Goal: Task Accomplishment & Management: Manage account settings

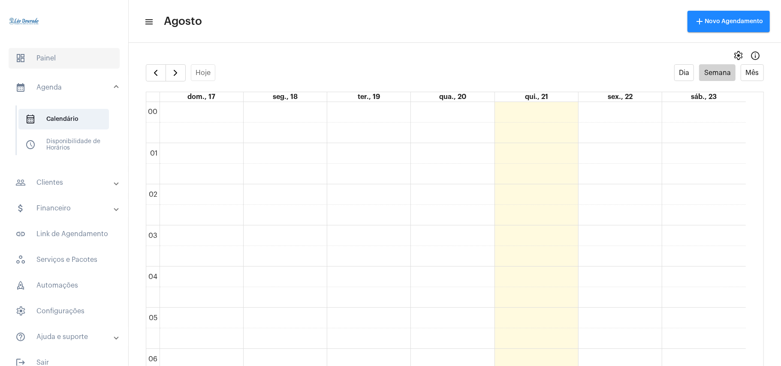
scroll to position [248, 0]
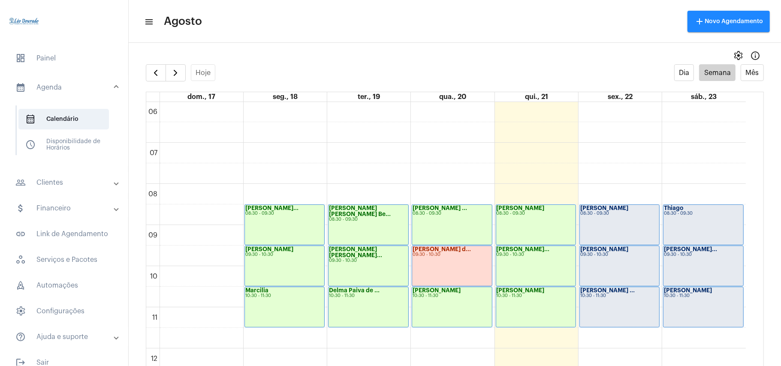
click at [60, 184] on mat-panel-title "people_outline Clientes" at bounding box center [64, 183] width 99 height 10
click at [62, 146] on span "people_outline Meus Clientes" at bounding box center [63, 146] width 91 height 21
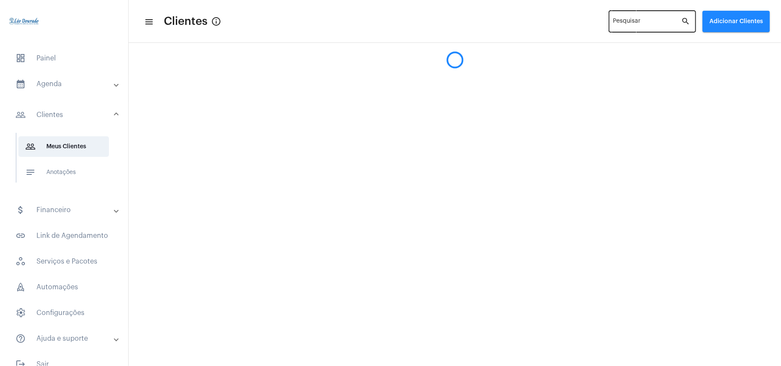
click at [618, 21] on input "Pesquisar" at bounding box center [648, 23] width 68 height 7
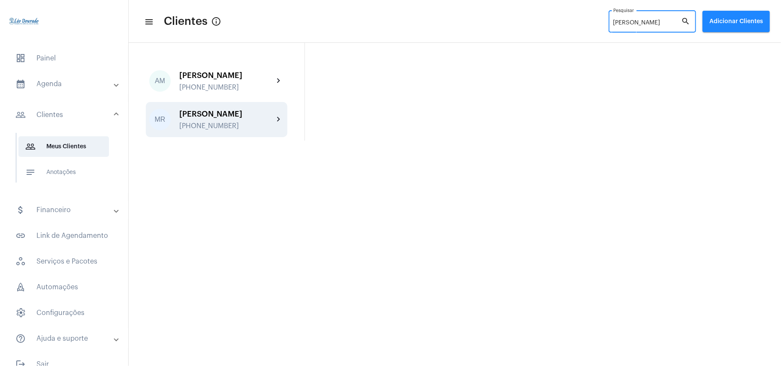
type input "marcello"
click at [224, 124] on div "+5531989449074" at bounding box center [226, 126] width 94 height 8
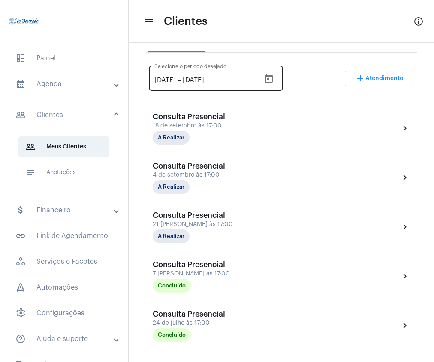
scroll to position [114, 0]
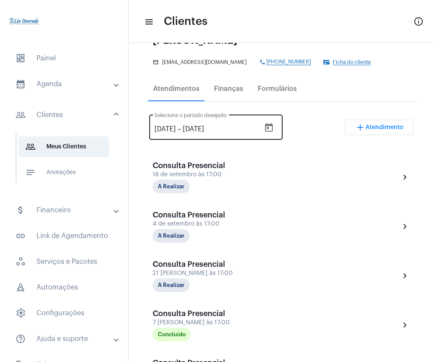
click at [176, 127] on input "21/7/2025" at bounding box center [164, 129] width 21 height 8
click at [274, 123] on icon "Open calendar" at bounding box center [269, 128] width 10 height 10
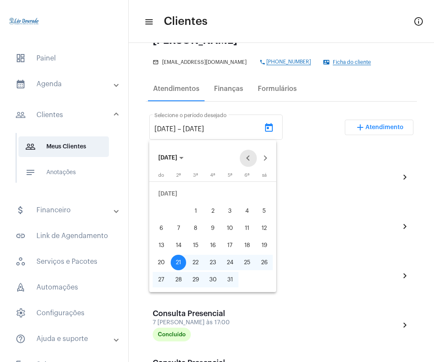
click at [250, 160] on button "Previous month" at bounding box center [248, 158] width 17 height 17
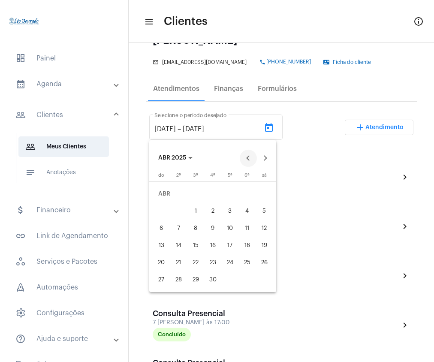
click at [250, 160] on button "Previous month" at bounding box center [248, 158] width 17 height 17
click at [213, 191] on div "1" at bounding box center [212, 193] width 15 height 15
type input "1/1/2025"
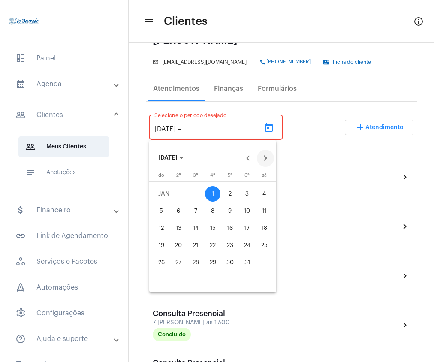
click at [268, 159] on button "Next month" at bounding box center [265, 158] width 17 height 17
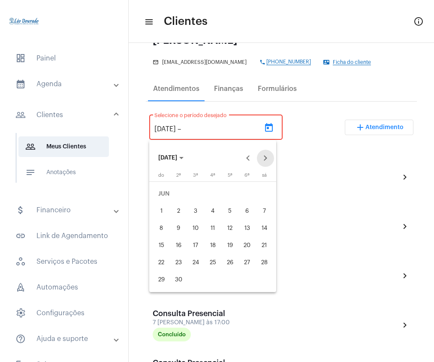
click at [268, 159] on button "Next month" at bounding box center [265, 158] width 17 height 17
click at [248, 245] on div "22" at bounding box center [246, 245] width 15 height 15
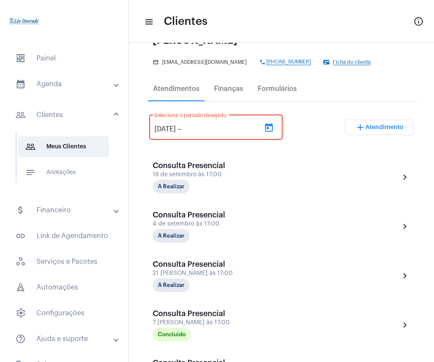
type input "22/8/2025"
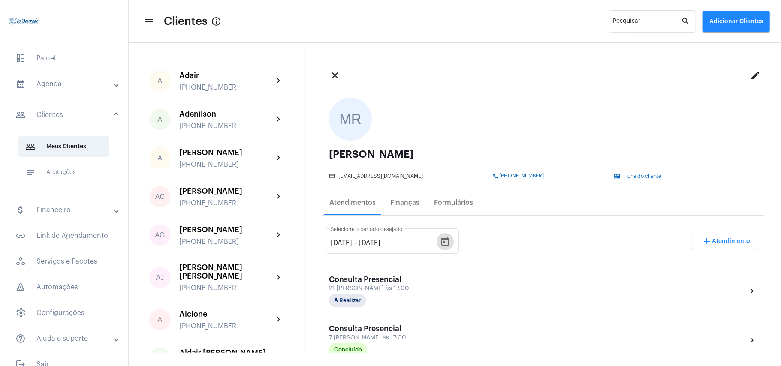
scroll to position [0, 0]
click at [53, 83] on mat-panel-title "calendar_month_outlined Agenda" at bounding box center [64, 84] width 99 height 10
click at [62, 125] on span "calendar_month_outlined Calendário" at bounding box center [63, 119] width 91 height 21
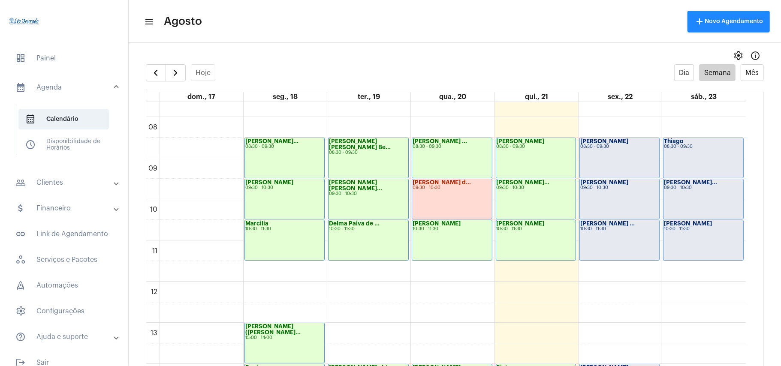
scroll to position [476, 0]
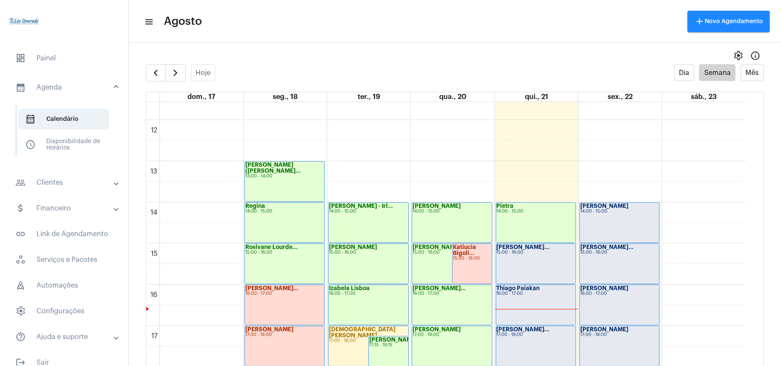
click at [524, 258] on div "Rodrigo - Franç... 15:00 - 16:00" at bounding box center [535, 264] width 79 height 40
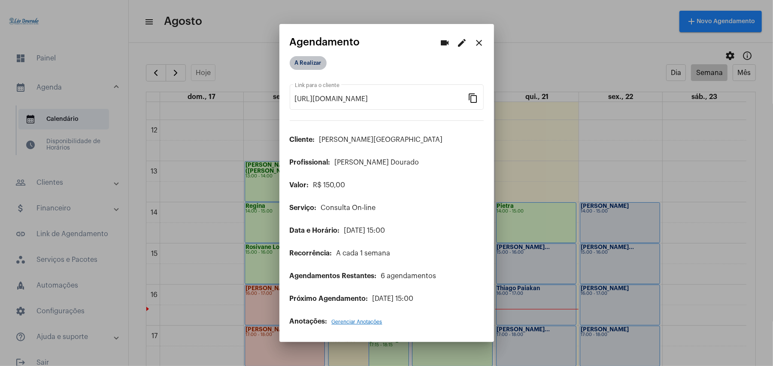
click at [315, 66] on mat-chip "A Realizar" at bounding box center [308, 63] width 37 height 14
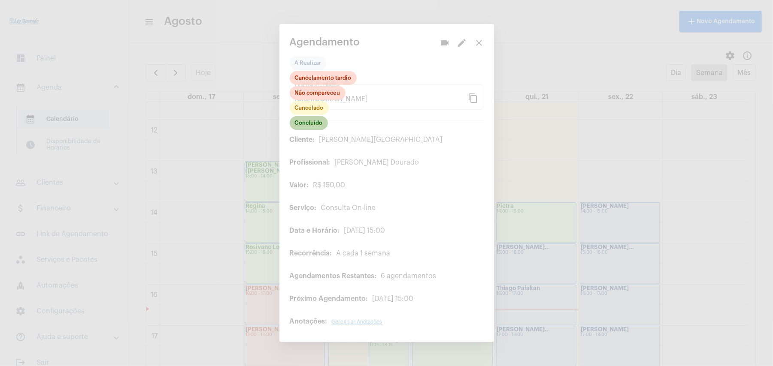
click at [311, 127] on mat-chip "Concluído" at bounding box center [309, 123] width 38 height 14
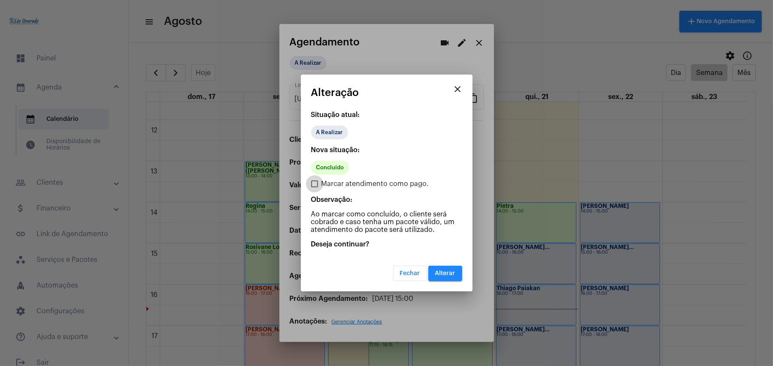
click at [326, 183] on span "Marcar atendimento como pago." at bounding box center [375, 184] width 108 height 10
click at [315, 187] on input "Marcar atendimento como pago." at bounding box center [314, 187] width 0 height 0
checkbox input "true"
click at [440, 278] on button "Alterar" at bounding box center [445, 273] width 34 height 15
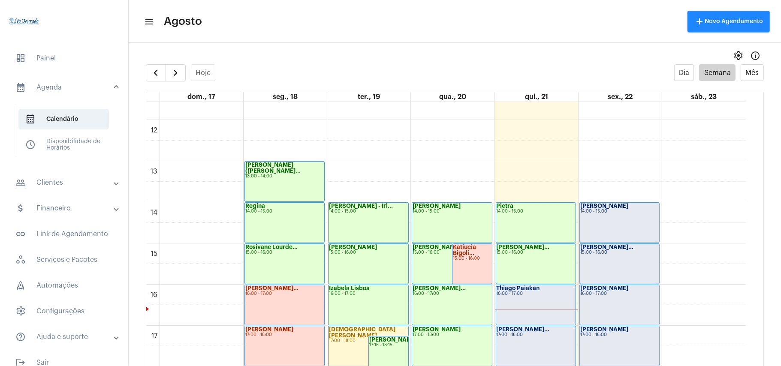
click at [522, 302] on div "Thiago Paiakan 16:00 - 17:00" at bounding box center [535, 305] width 79 height 40
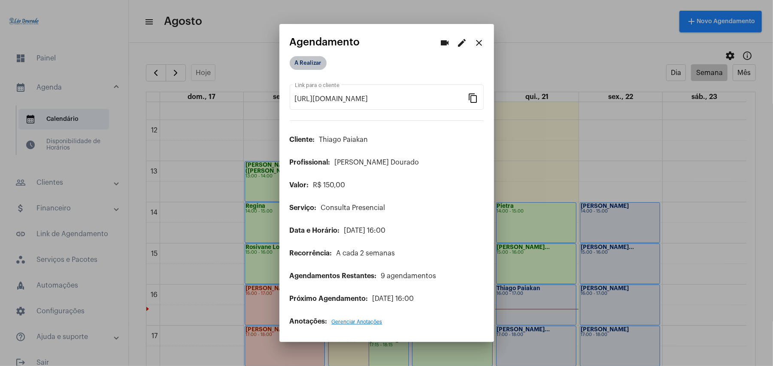
click at [305, 65] on mat-chip "A Realizar" at bounding box center [308, 63] width 37 height 14
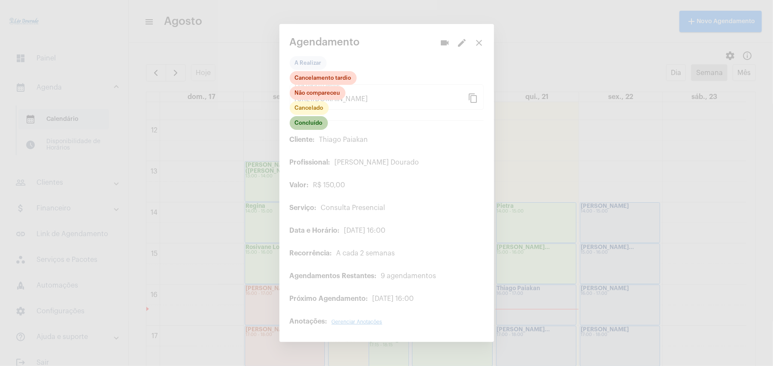
click at [310, 122] on mat-chip "Concluído" at bounding box center [309, 123] width 38 height 14
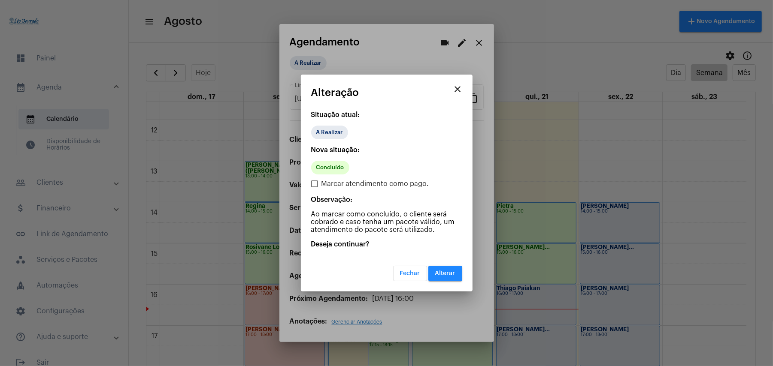
click at [330, 184] on span "Marcar atendimento como pago." at bounding box center [375, 184] width 108 height 10
click at [315, 187] on input "Marcar atendimento como pago." at bounding box center [314, 187] width 0 height 0
checkbox input "true"
click at [453, 271] on span "Alterar" at bounding box center [445, 274] width 20 height 6
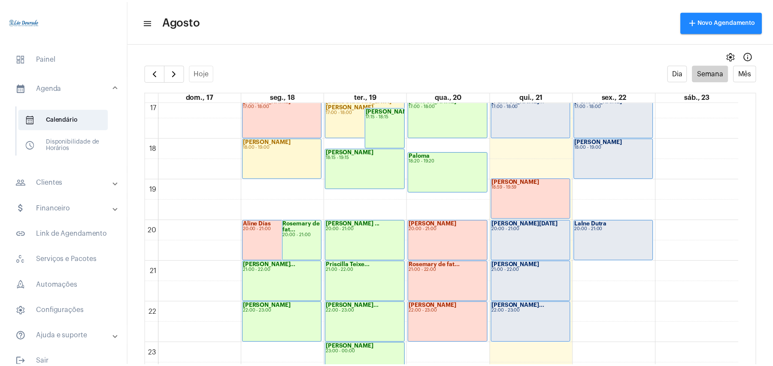
scroll to position [708, 0]
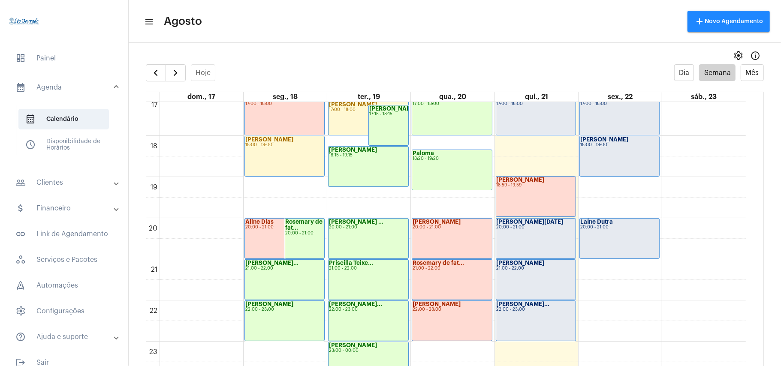
click at [443, 275] on div "Rosemary de fat... 21:00 - 22:00" at bounding box center [451, 280] width 79 height 40
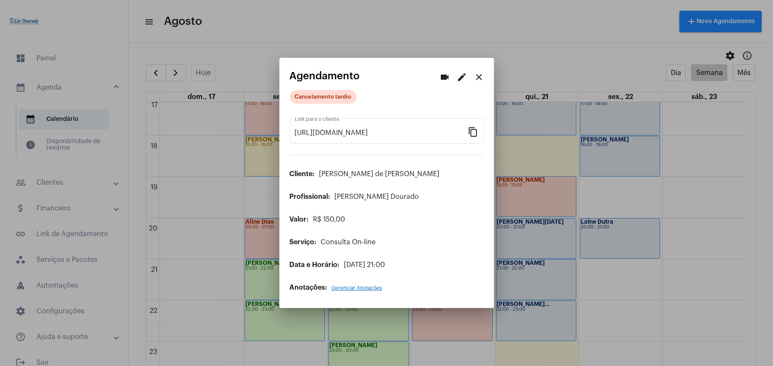
click at [460, 77] on mat-icon "edit" at bounding box center [462, 77] width 10 height 10
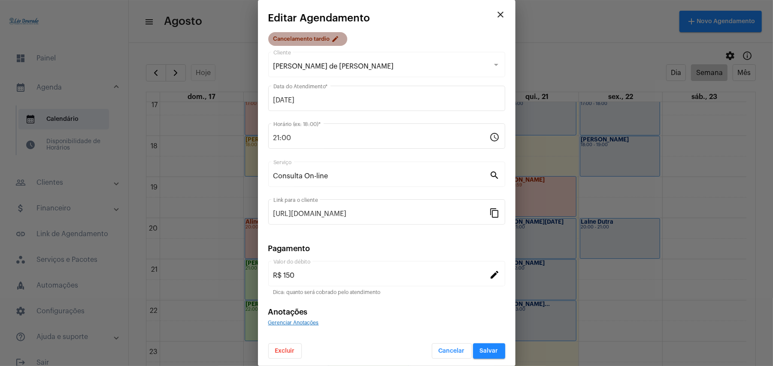
click at [313, 33] on mat-chip "Cancelamento tardio edit" at bounding box center [307, 39] width 79 height 14
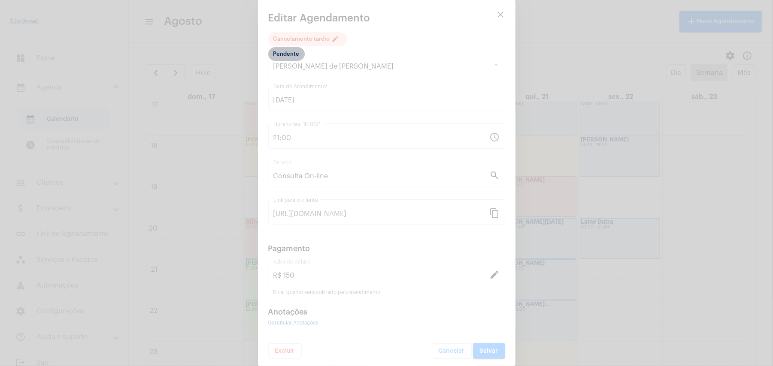
click at [278, 57] on mat-chip "Pendente" at bounding box center [286, 54] width 36 height 14
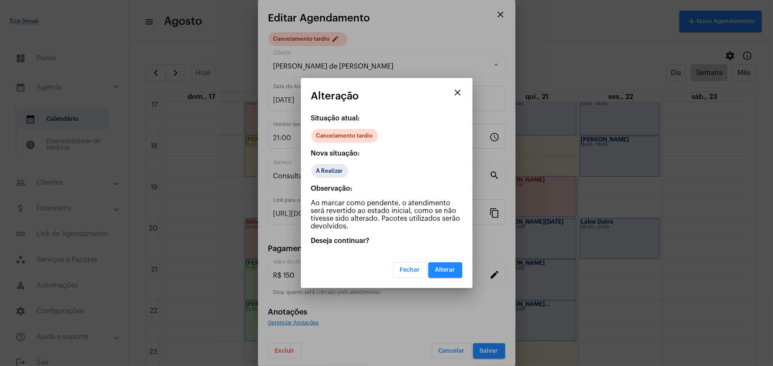
click at [440, 268] on span "Alterar" at bounding box center [445, 270] width 20 height 6
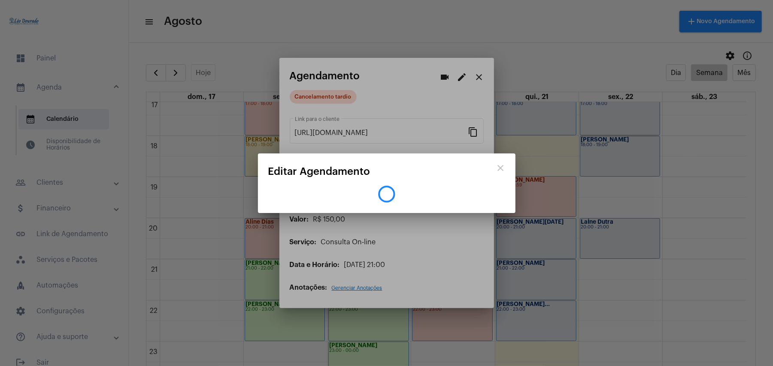
click at [442, 279] on div at bounding box center [386, 183] width 773 height 366
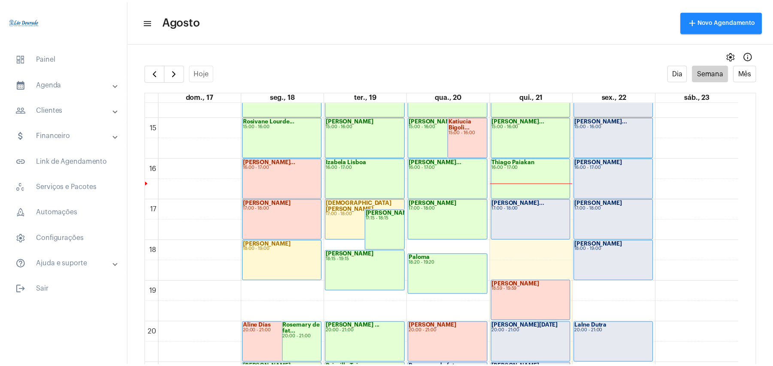
scroll to position [706, 0]
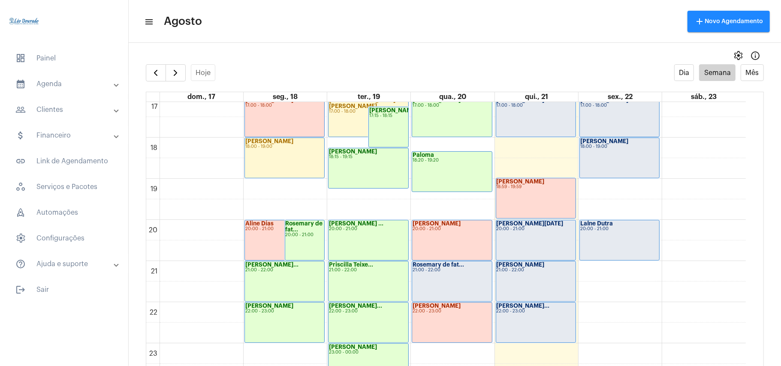
click at [464, 272] on div "21:00 - 22:00" at bounding box center [452, 270] width 79 height 5
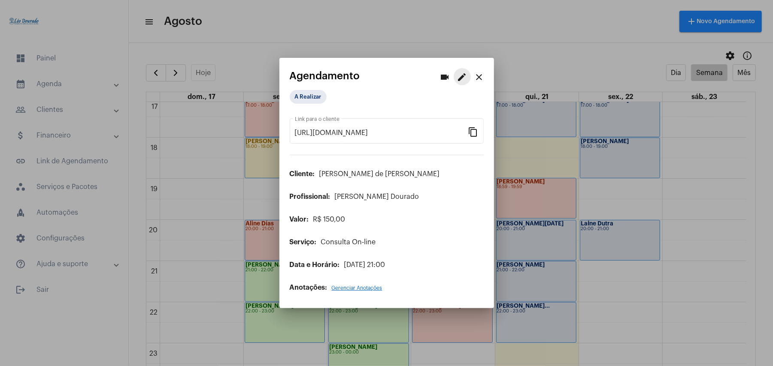
click at [464, 80] on mat-icon "edit" at bounding box center [462, 77] width 10 height 10
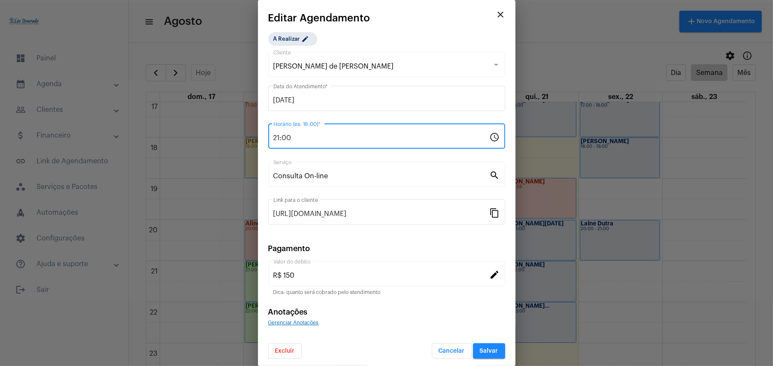
click at [304, 142] on input "21:00" at bounding box center [381, 138] width 216 height 8
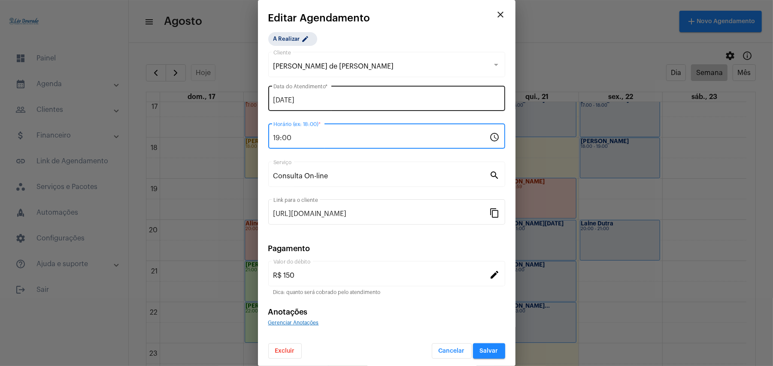
type input "19:00"
click at [332, 96] on div "20/08/2025 Data do Atendimento *" at bounding box center [386, 97] width 227 height 27
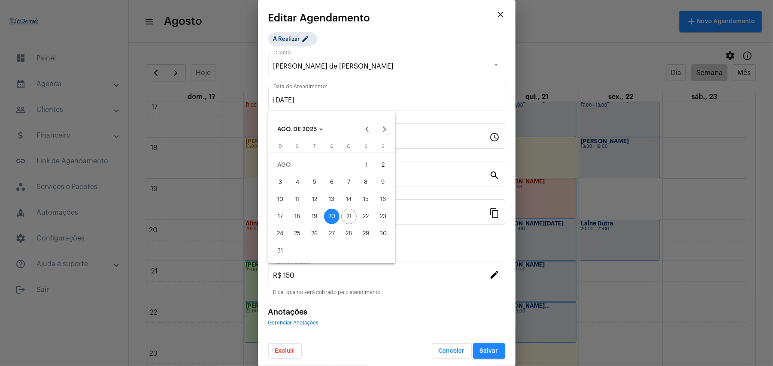
click at [345, 215] on div "21" at bounding box center [348, 216] width 15 height 15
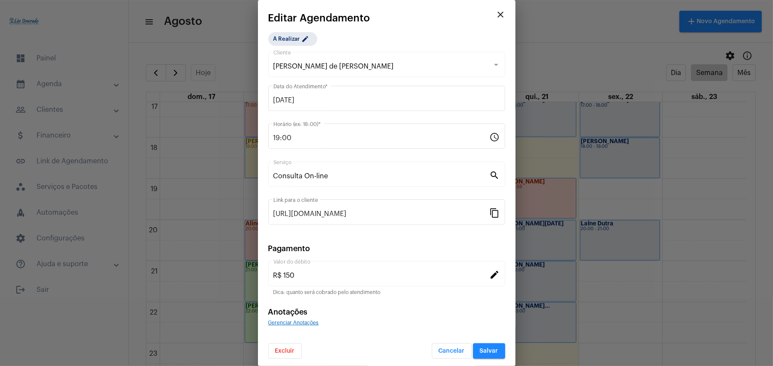
type input "21/08/2025"
click at [485, 354] on span "Salvar" at bounding box center [489, 351] width 18 height 6
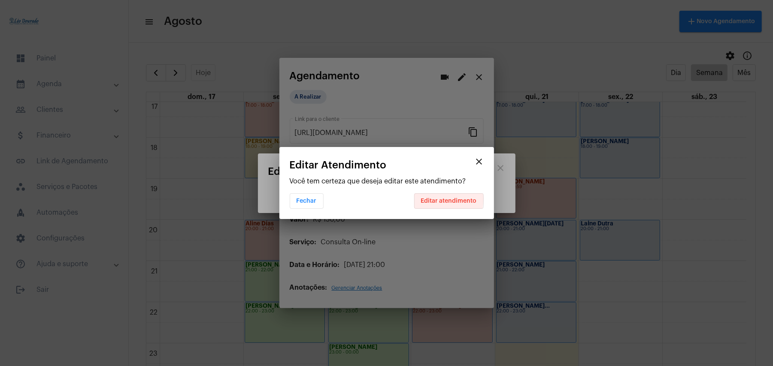
click at [444, 200] on span "Editar atendimento" at bounding box center [449, 201] width 56 height 6
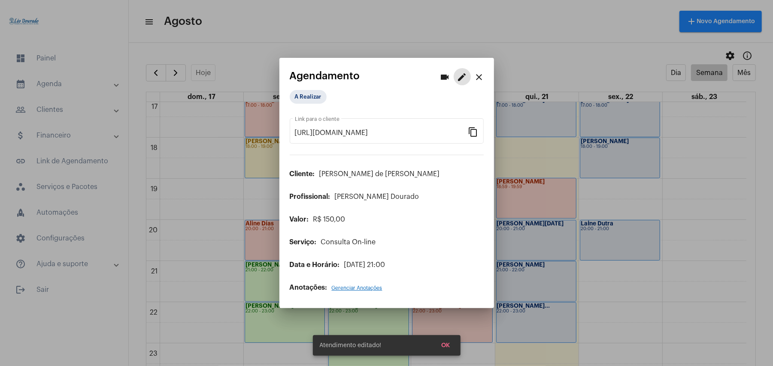
click at [442, 347] on span "OK" at bounding box center [446, 346] width 9 height 6
click at [447, 347] on span "OK" at bounding box center [446, 346] width 9 height 6
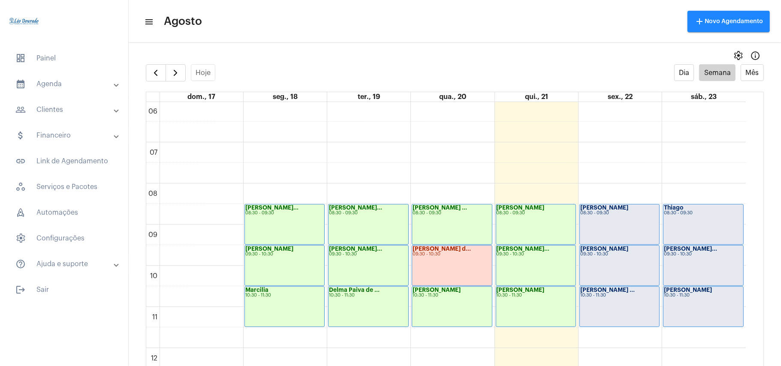
click at [381, 65] on div "Hoje Dia Semana Mês" at bounding box center [455, 72] width 618 height 17
click at [174, 77] on span "button" at bounding box center [175, 73] width 10 height 10
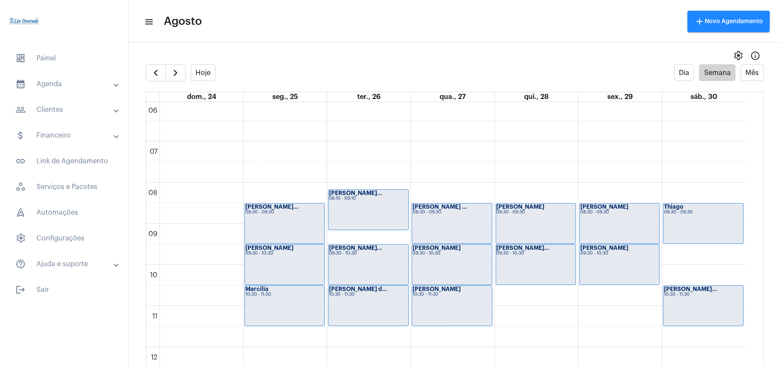
scroll to position [250, 0]
click at [680, 256] on div "00 01 02 03 04 05 06 07 08 09 10 11 12 13 14 15 16 17 18 19 20 21 22 23 Arlete …" at bounding box center [446, 346] width 600 height 989
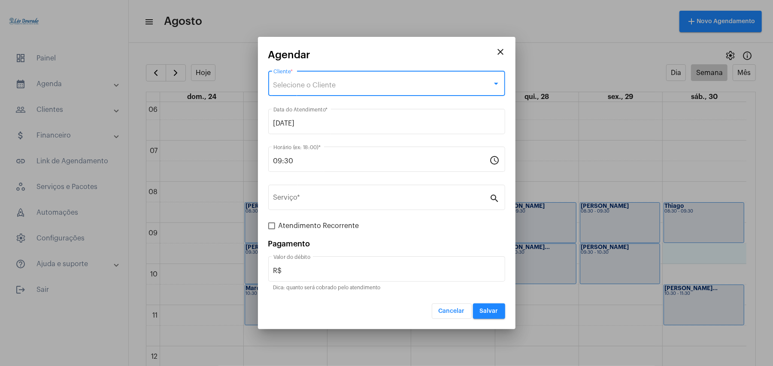
click at [306, 85] on span "Selecione o Cliente" at bounding box center [304, 85] width 63 height 7
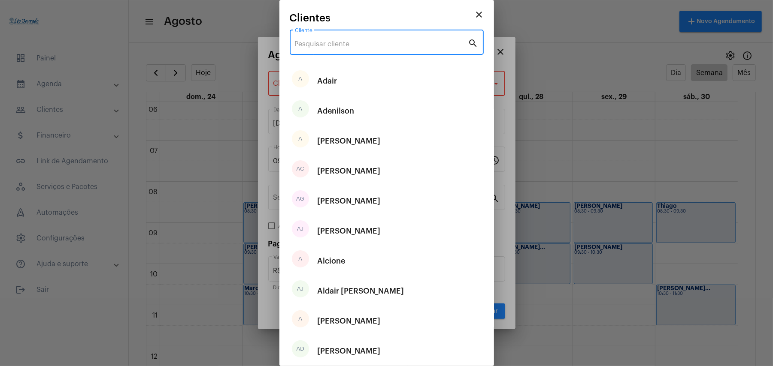
click at [329, 42] on input "Cliente" at bounding box center [381, 44] width 173 height 8
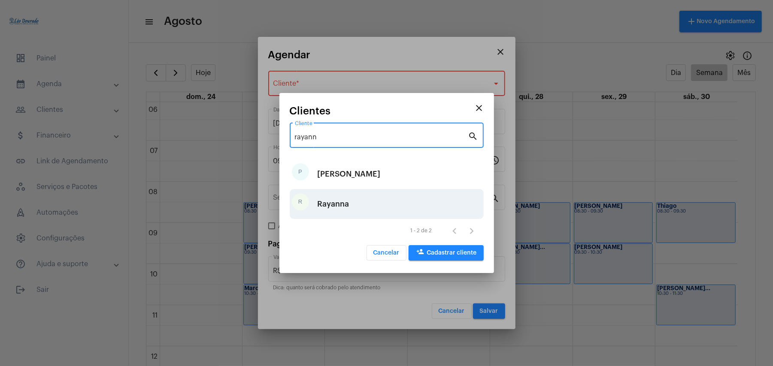
type input "rayann"
click at [353, 202] on div "R Rayanna" at bounding box center [387, 204] width 194 height 30
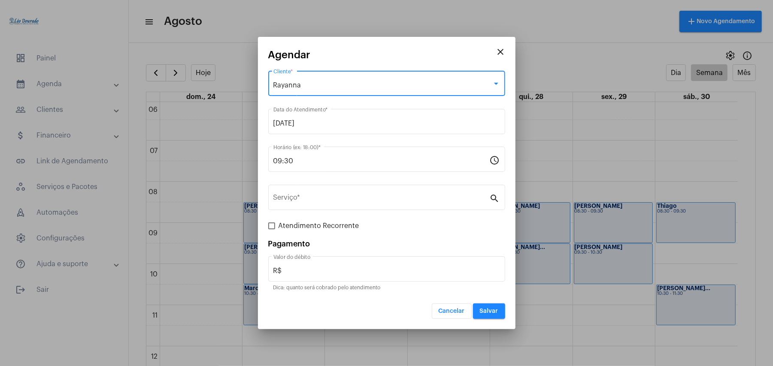
click at [353, 202] on input "Serviço *" at bounding box center [381, 200] width 216 height 8
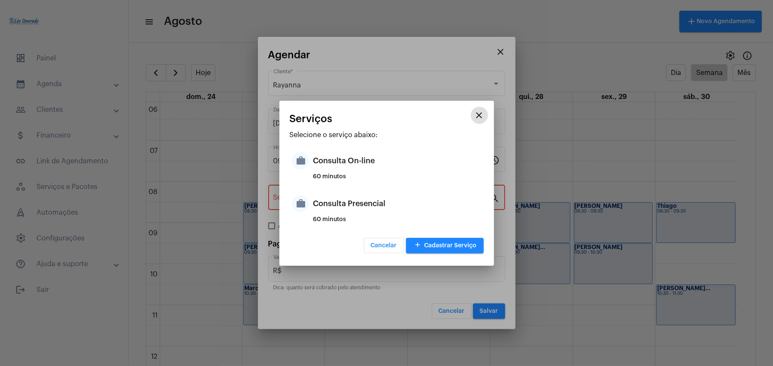
click at [353, 202] on div "Consulta Presencial" at bounding box center [397, 204] width 168 height 26
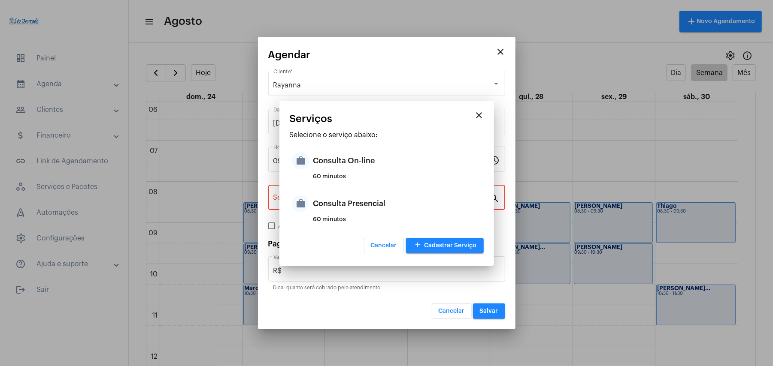
type input "Consulta Presencial"
type input "R$ 150"
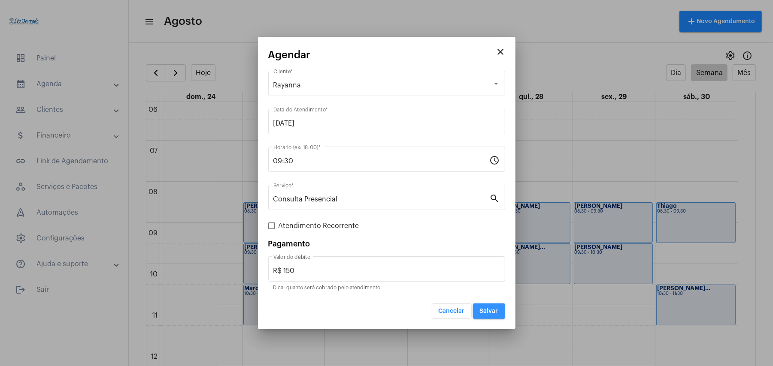
click at [491, 316] on button "Salvar" at bounding box center [489, 311] width 32 height 15
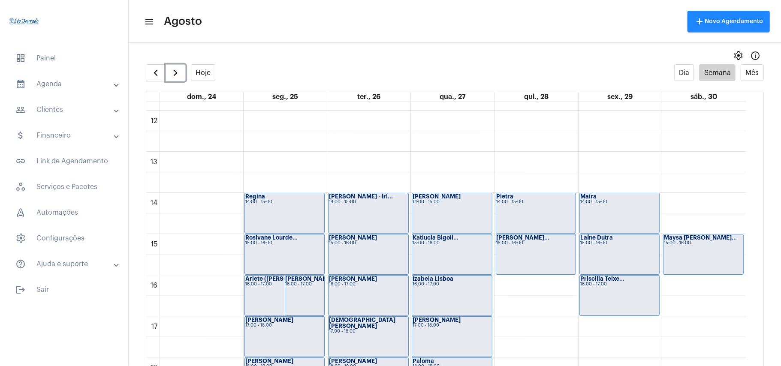
scroll to position [536, 0]
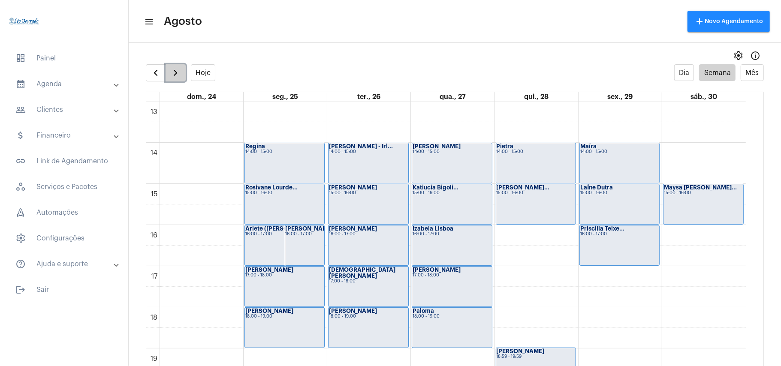
click at [172, 70] on span "button" at bounding box center [175, 73] width 10 height 10
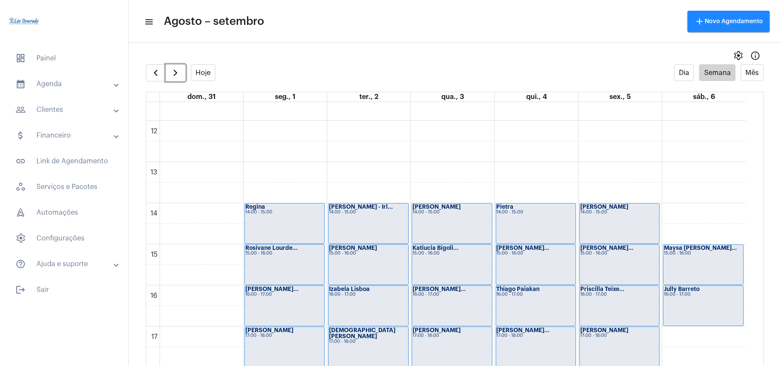
scroll to position [534, 0]
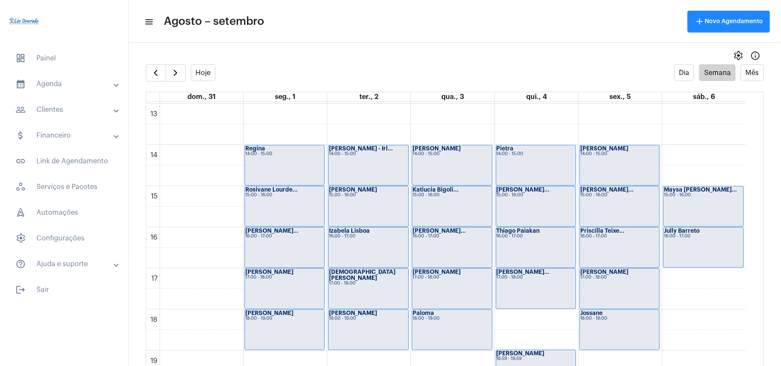
click at [440, 60] on div "settings info_outlined" at bounding box center [455, 55] width 653 height 17
click at [156, 76] on span "button" at bounding box center [156, 73] width 10 height 10
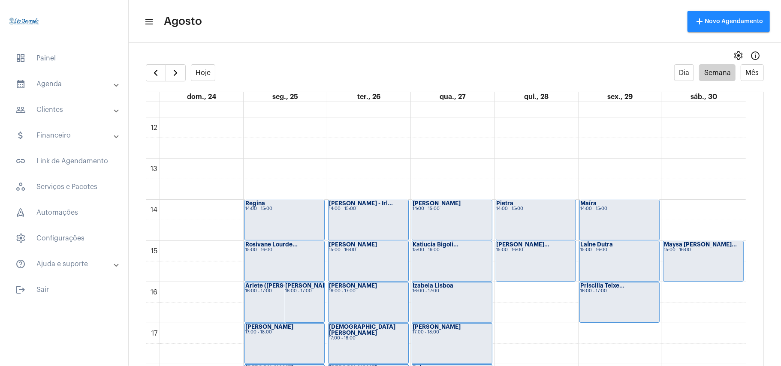
scroll to position [307, 0]
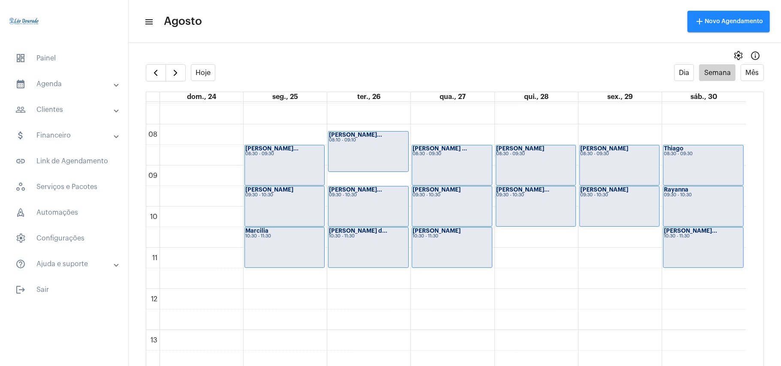
click at [426, 65] on div "Hoje Dia Semana Mês" at bounding box center [455, 72] width 618 height 17
click at [156, 73] on span "button" at bounding box center [156, 73] width 10 height 10
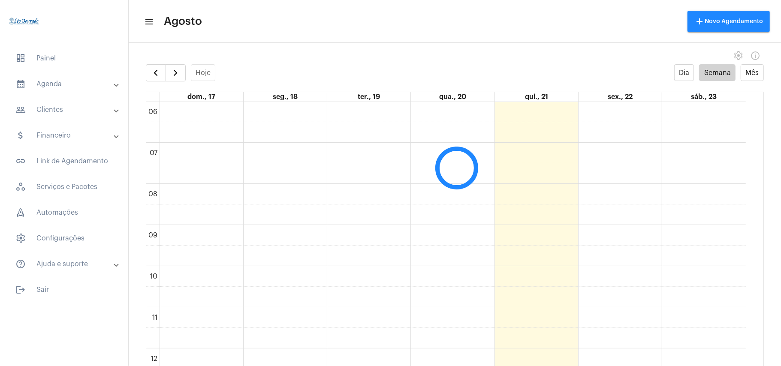
click at [512, 53] on div "settings info_outlined" at bounding box center [455, 55] width 653 height 17
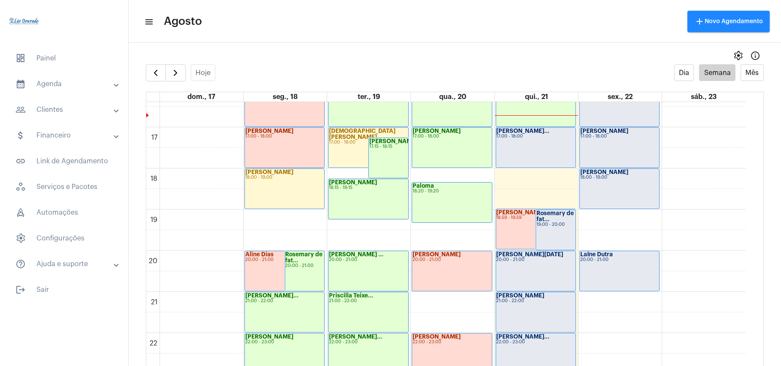
scroll to position [705, 0]
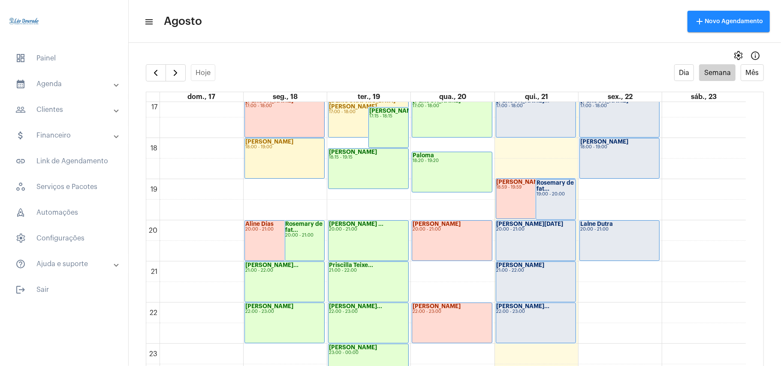
click at [606, 246] on div "LaÍne Dutra 20:00 - 21:00" at bounding box center [619, 241] width 79 height 40
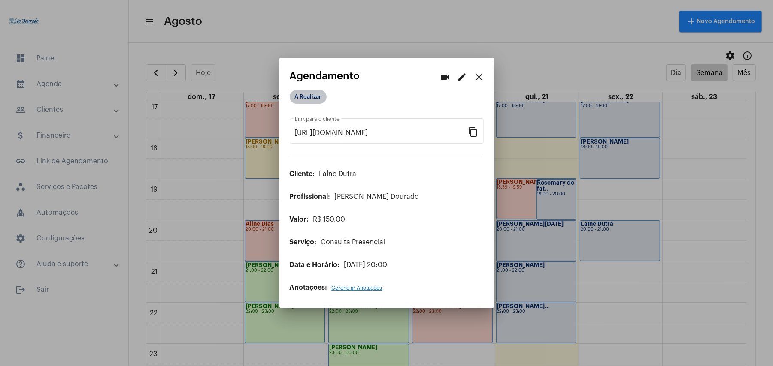
click at [311, 100] on mat-chip "A Realizar" at bounding box center [308, 97] width 37 height 14
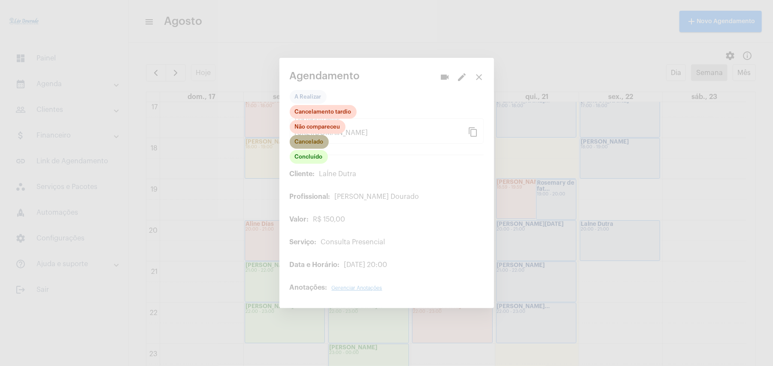
click at [308, 145] on mat-chip "Cancelado" at bounding box center [309, 142] width 39 height 14
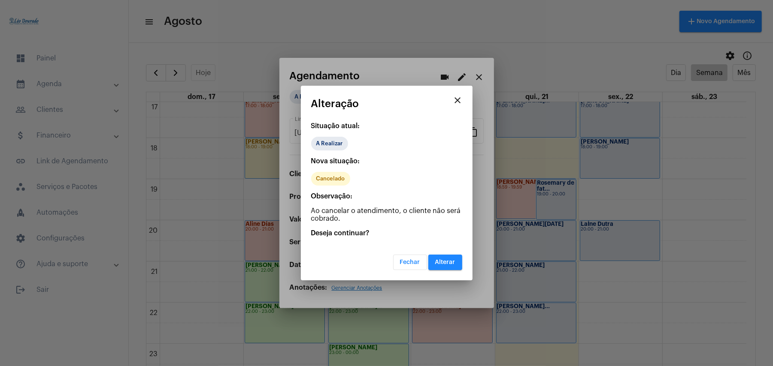
click at [443, 265] on span "Alterar" at bounding box center [445, 263] width 20 height 6
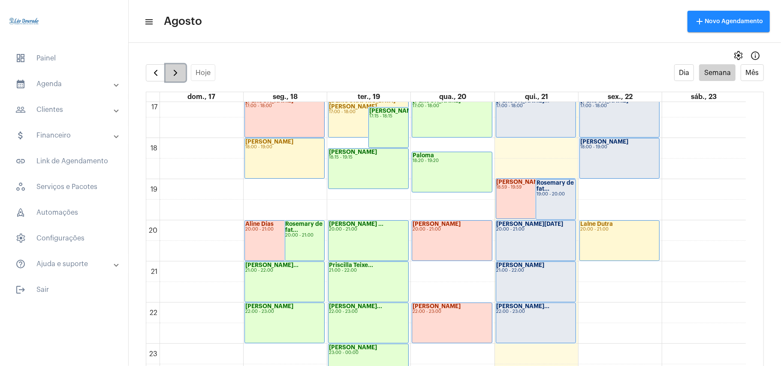
click at [179, 72] on span "button" at bounding box center [175, 73] width 10 height 10
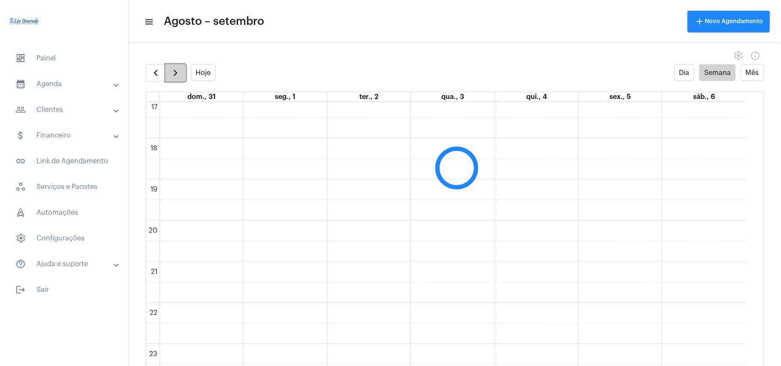
scroll to position [248, 0]
click at [158, 76] on span "button" at bounding box center [156, 73] width 10 height 10
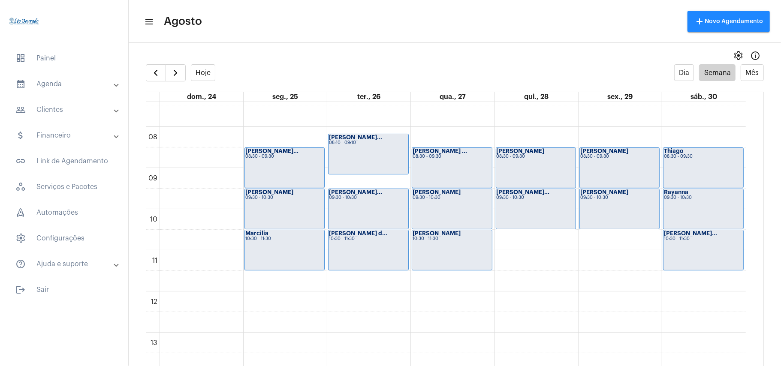
scroll to position [534, 0]
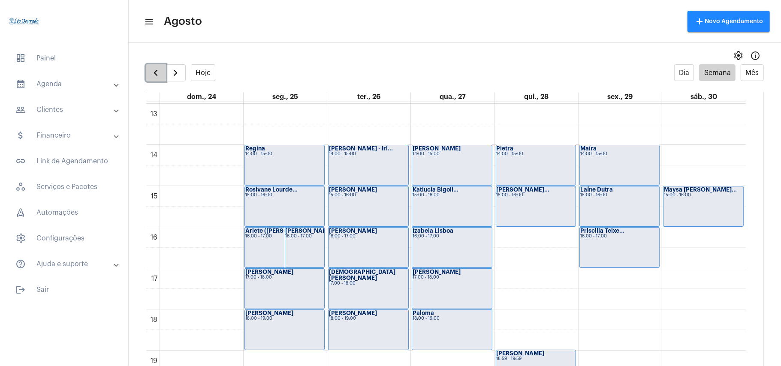
click at [151, 69] on span "button" at bounding box center [156, 73] width 10 height 10
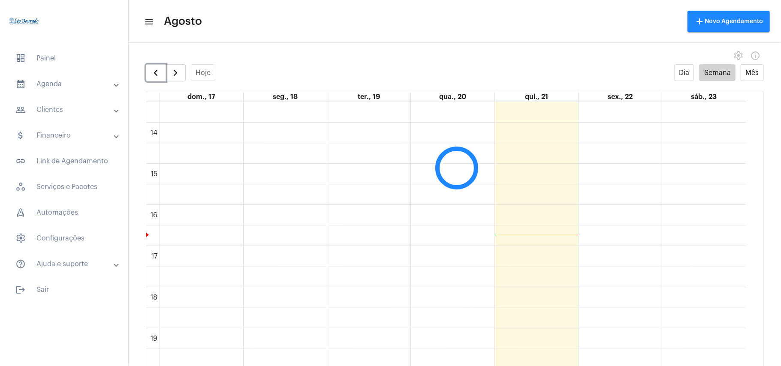
scroll to position [591, 0]
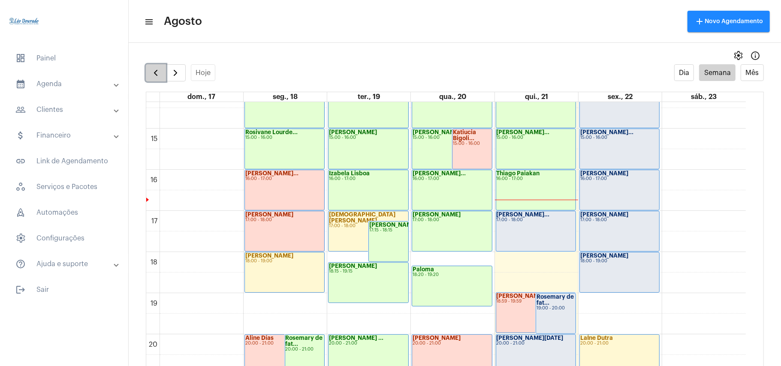
click at [154, 70] on span "button" at bounding box center [156, 73] width 10 height 10
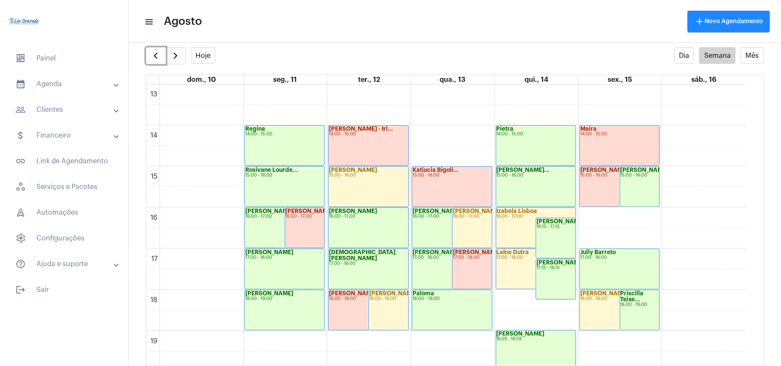
scroll to position [536, 0]
click at [158, 58] on span "button" at bounding box center [156, 56] width 10 height 10
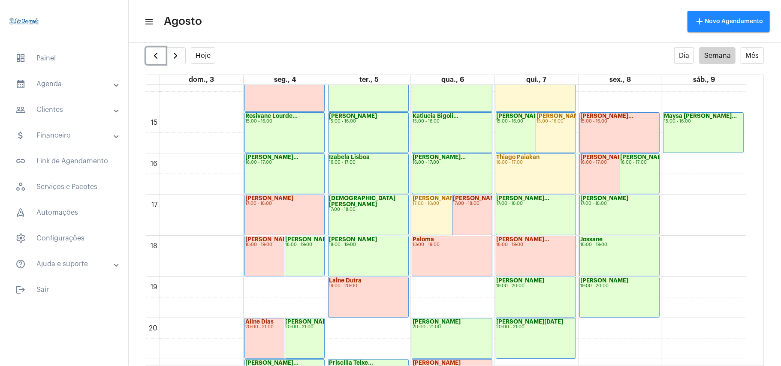
scroll to position [591, 0]
click at [158, 55] on span "button" at bounding box center [156, 56] width 10 height 10
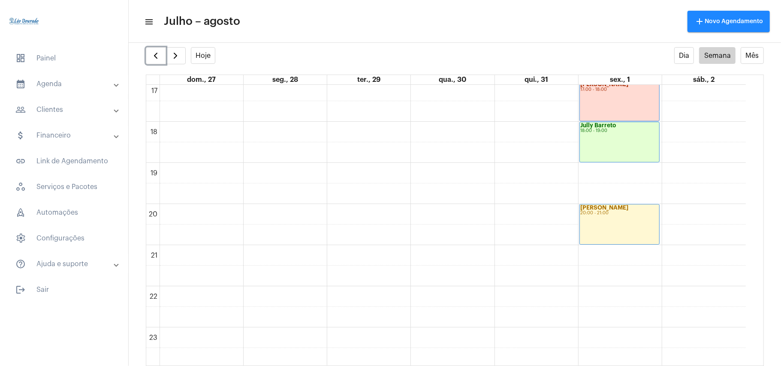
scroll to position [708, 0]
click at [158, 55] on span "button" at bounding box center [156, 56] width 10 height 10
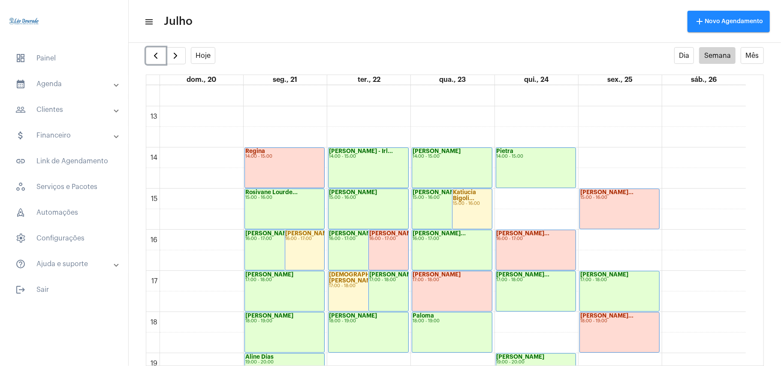
scroll to position [534, 0]
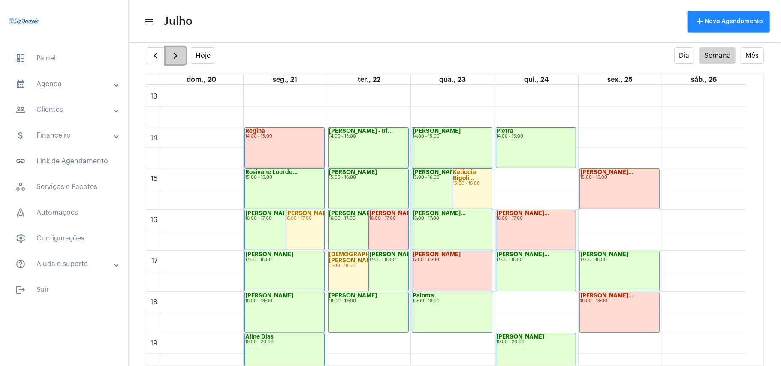
click at [172, 55] on span "button" at bounding box center [175, 56] width 10 height 10
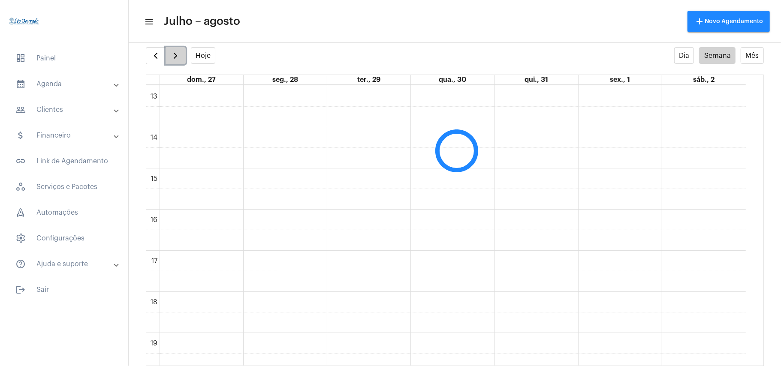
scroll to position [248, 0]
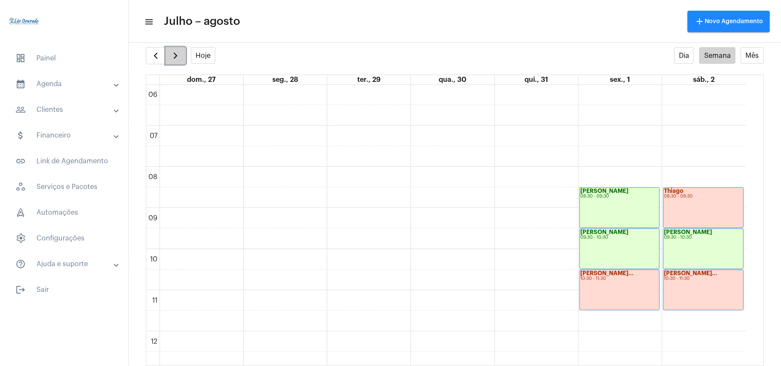
click at [172, 55] on span "button" at bounding box center [175, 56] width 10 height 10
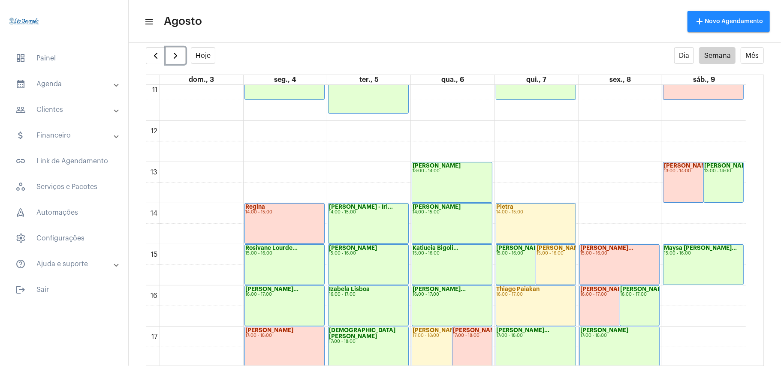
scroll to position [477, 0]
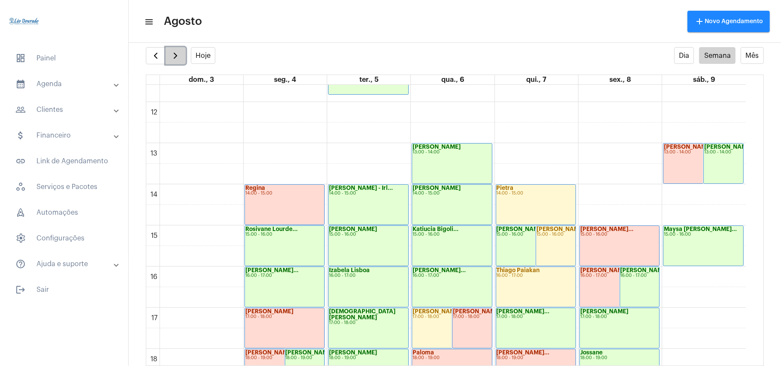
click at [180, 57] on span "button" at bounding box center [175, 56] width 10 height 10
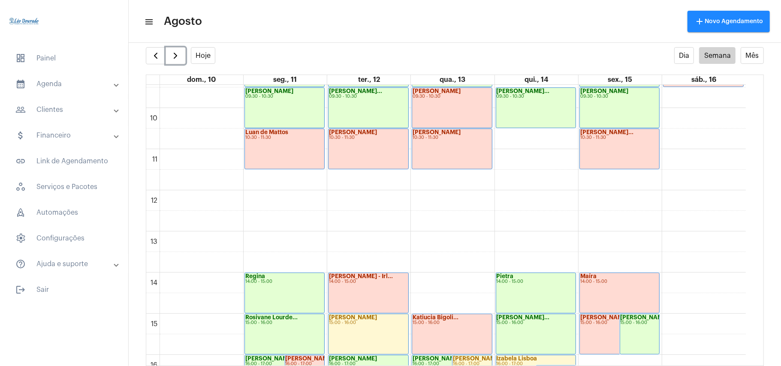
scroll to position [477, 0]
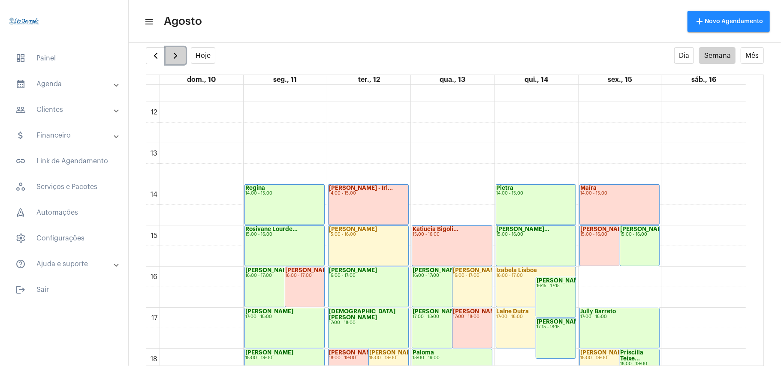
click at [181, 53] on span "button" at bounding box center [175, 56] width 10 height 10
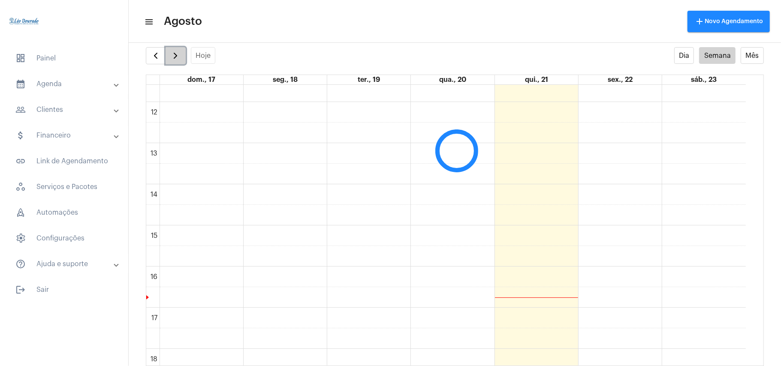
scroll to position [248, 0]
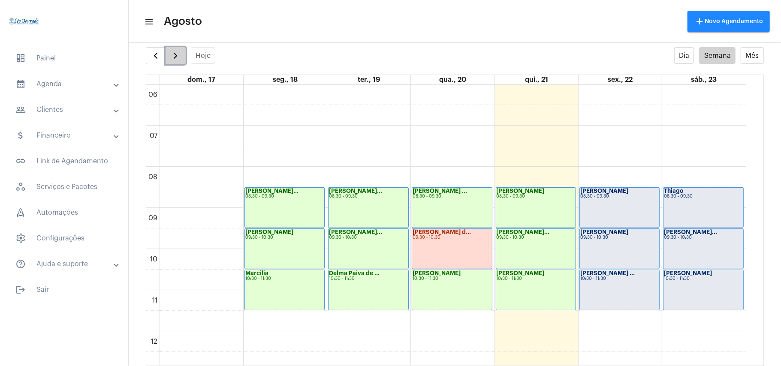
click at [177, 60] on span "button" at bounding box center [175, 56] width 10 height 10
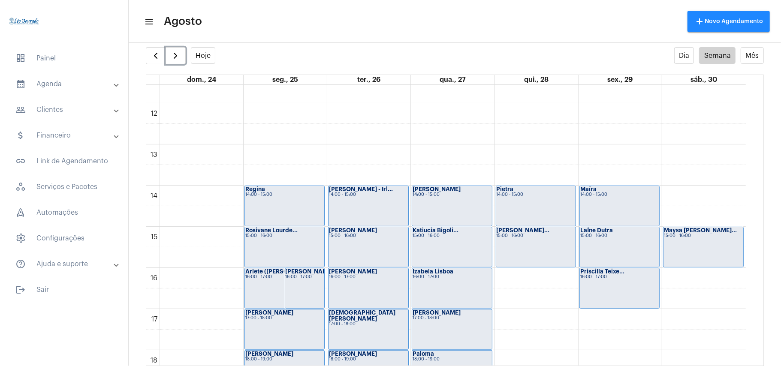
scroll to position [477, 0]
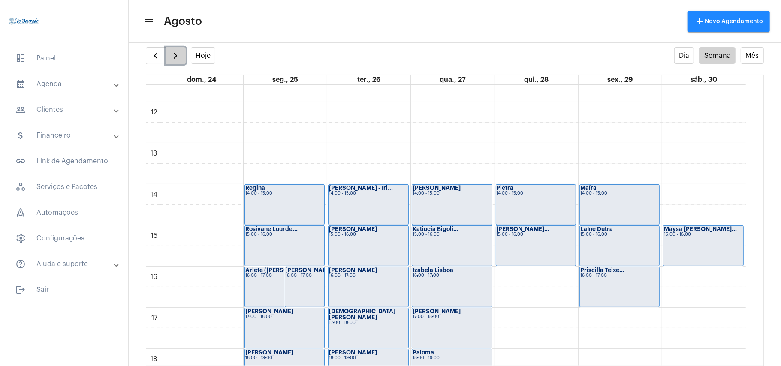
click at [177, 55] on span "button" at bounding box center [175, 56] width 10 height 10
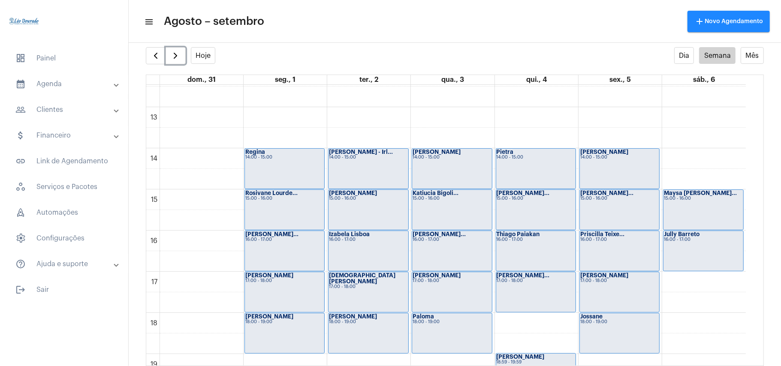
scroll to position [534, 0]
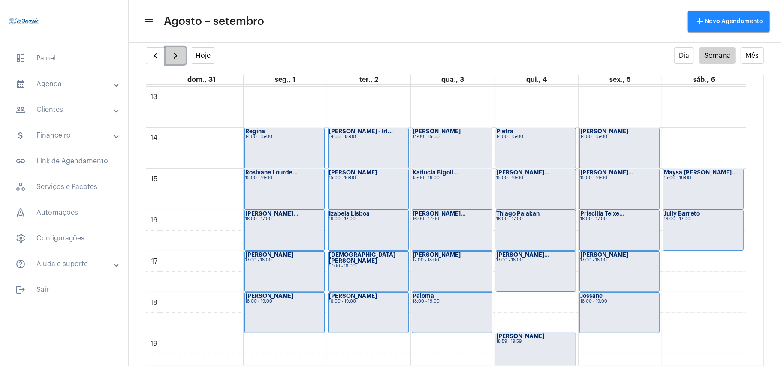
click at [179, 57] on span "button" at bounding box center [175, 56] width 10 height 10
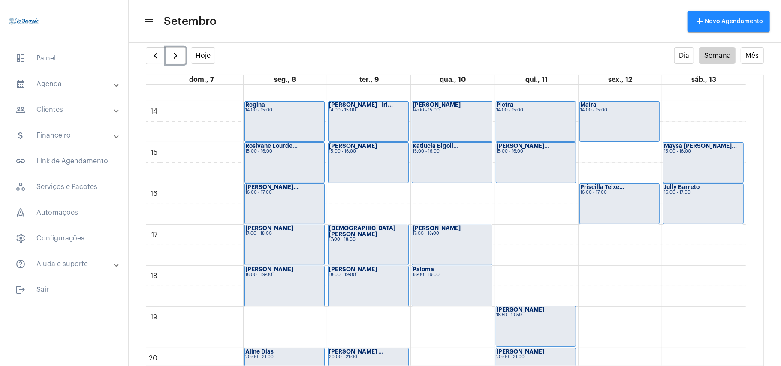
scroll to position [591, 0]
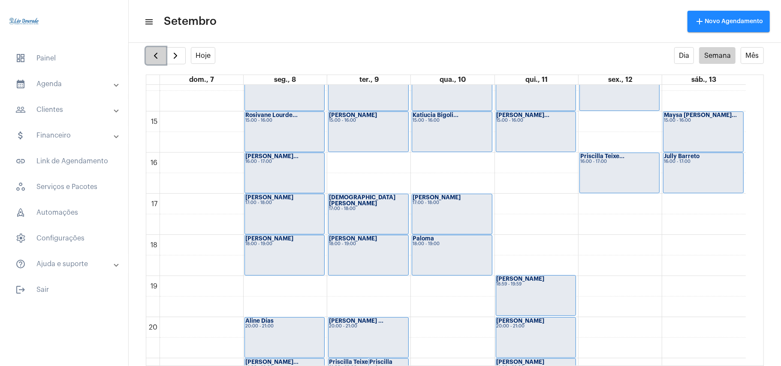
click at [164, 56] on button "button" at bounding box center [156, 55] width 20 height 17
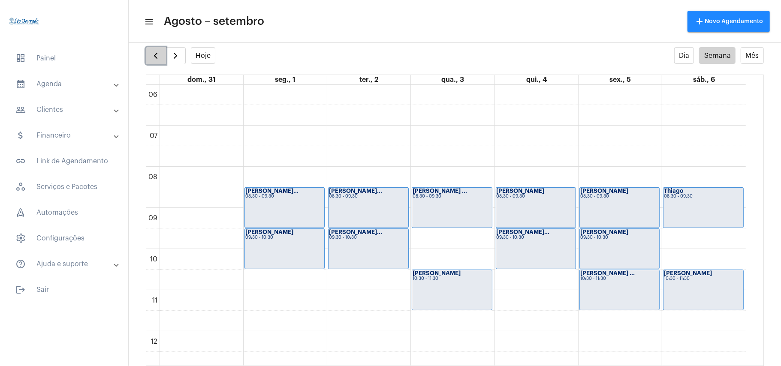
click at [160, 58] on span "button" at bounding box center [156, 56] width 10 height 10
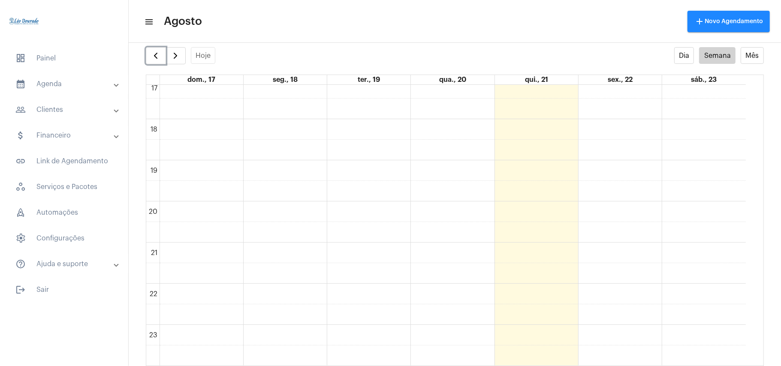
scroll to position [708, 0]
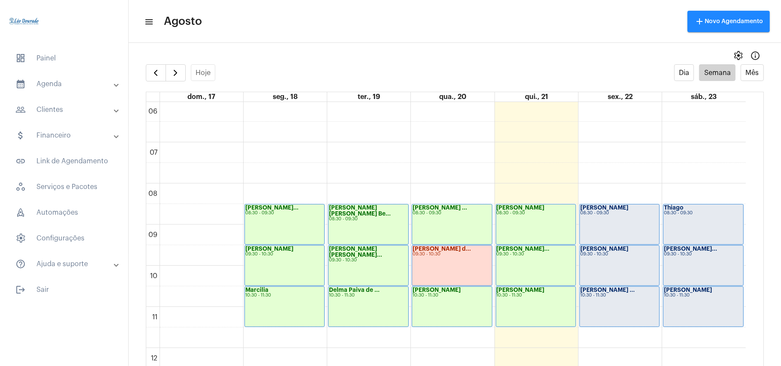
click at [433, 59] on div "settings info_outlined" at bounding box center [455, 55] width 653 height 17
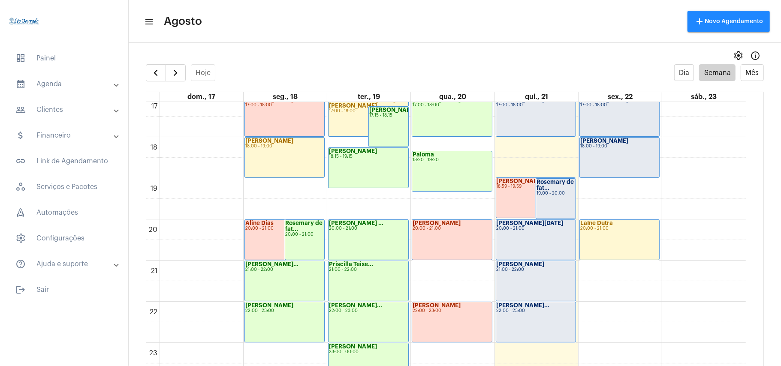
scroll to position [708, 0]
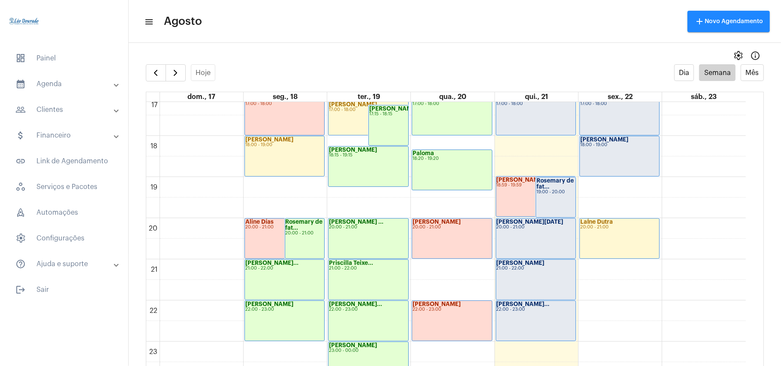
click at [515, 53] on div "settings info_outlined" at bounding box center [455, 55] width 653 height 17
click at [155, 73] on span "button" at bounding box center [156, 73] width 10 height 10
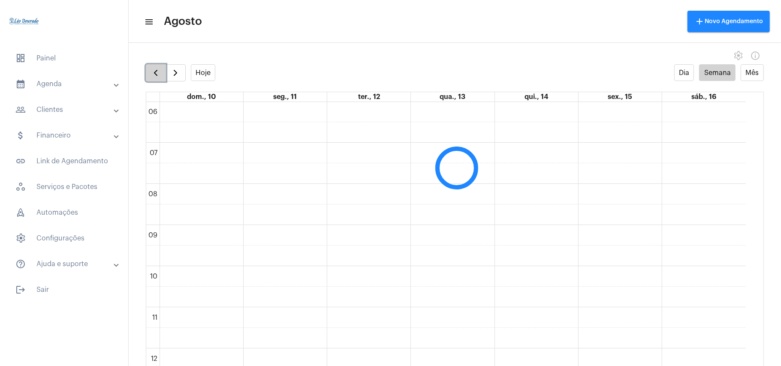
click at [155, 73] on span "button" at bounding box center [156, 73] width 10 height 10
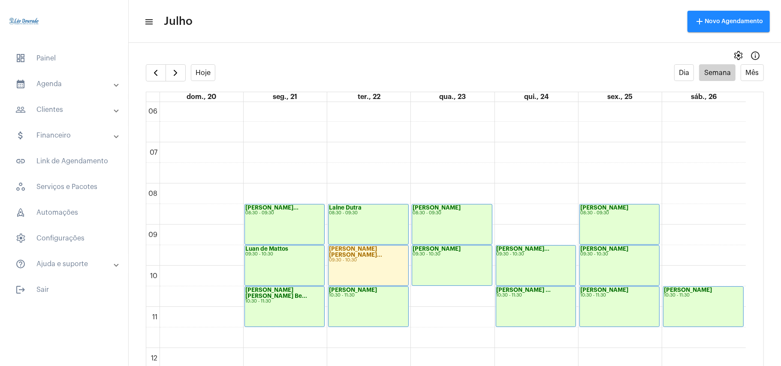
click at [188, 76] on div "Hoje" at bounding box center [181, 72] width 70 height 17
click at [172, 72] on span "button" at bounding box center [175, 73] width 10 height 10
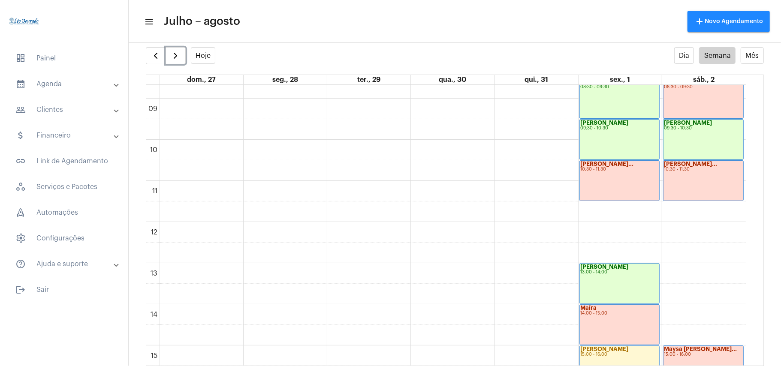
scroll to position [307, 0]
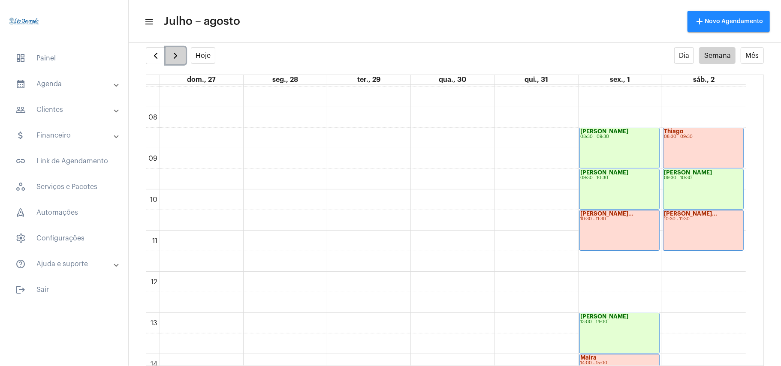
click at [178, 54] on span "button" at bounding box center [175, 56] width 10 height 10
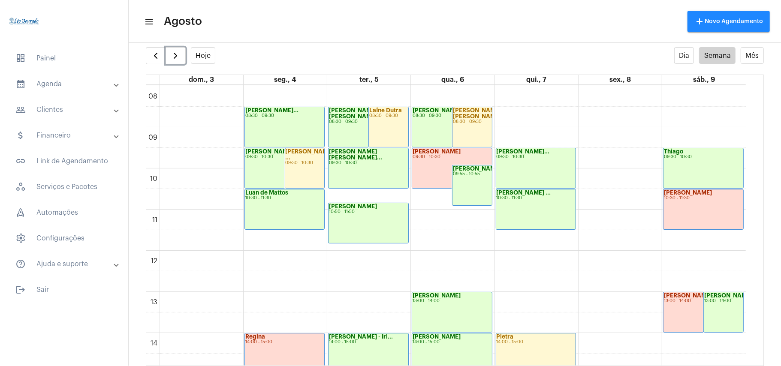
scroll to position [250, 0]
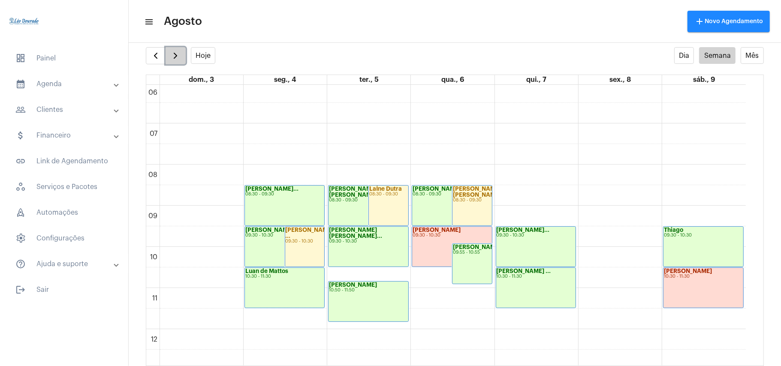
click at [175, 60] on span "button" at bounding box center [175, 56] width 10 height 10
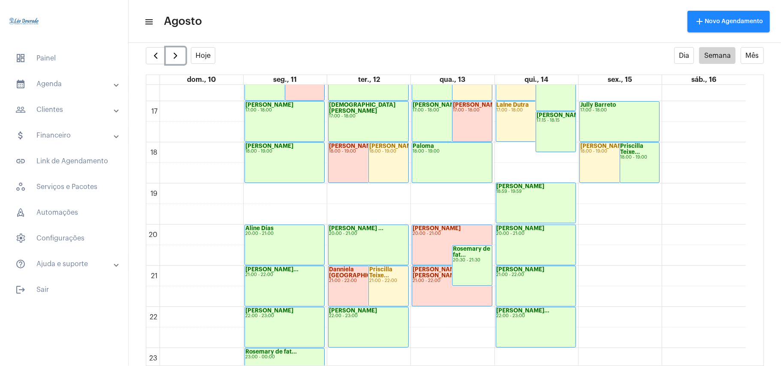
scroll to position [708, 0]
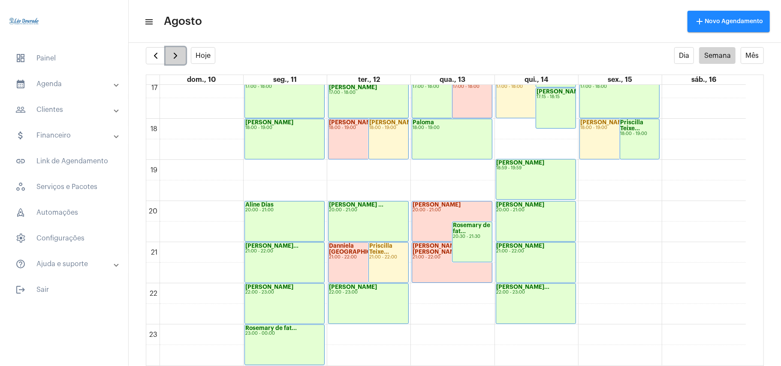
click at [176, 59] on span "button" at bounding box center [175, 56] width 10 height 10
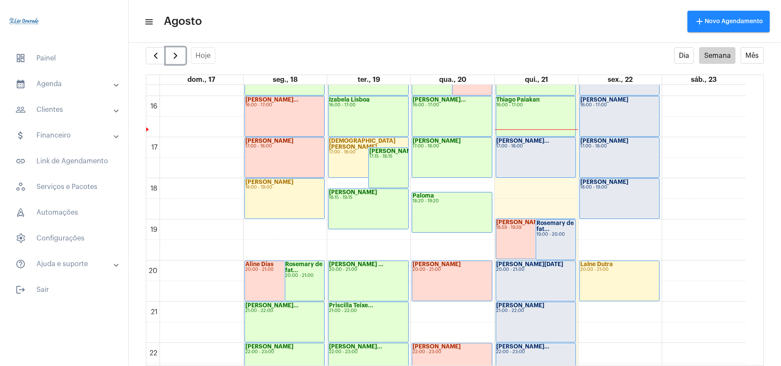
scroll to position [708, 0]
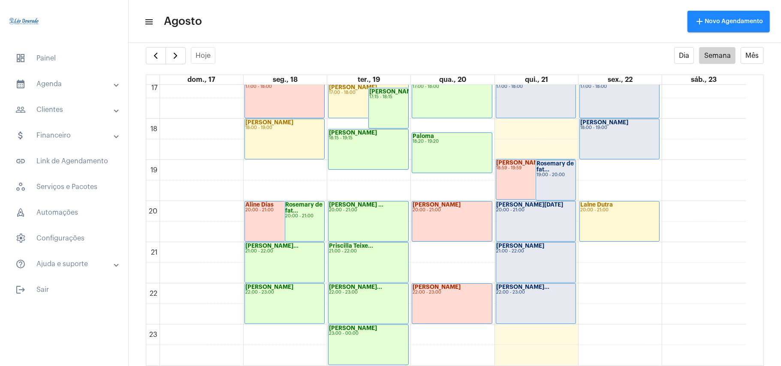
click at [395, 18] on mat-toolbar-row "menu Agosto add Novo Agendamento" at bounding box center [455, 21] width 653 height 27
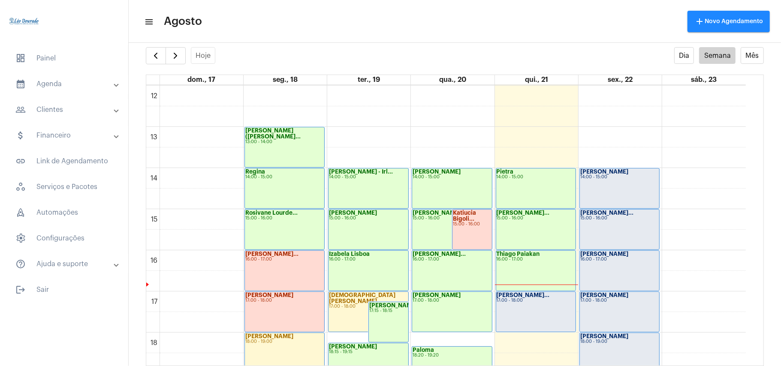
scroll to position [479, 0]
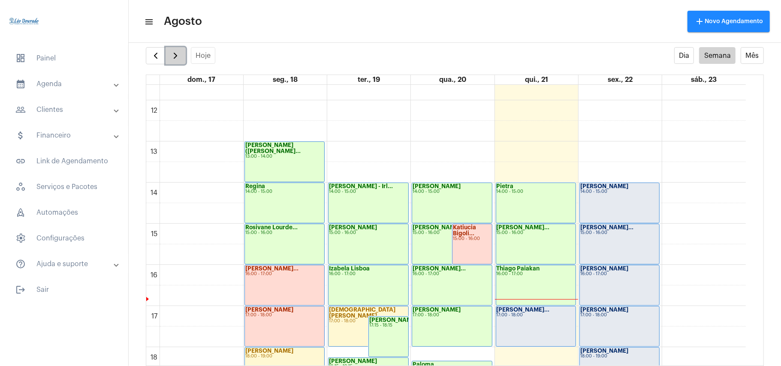
click at [176, 56] on span "button" at bounding box center [175, 56] width 10 height 10
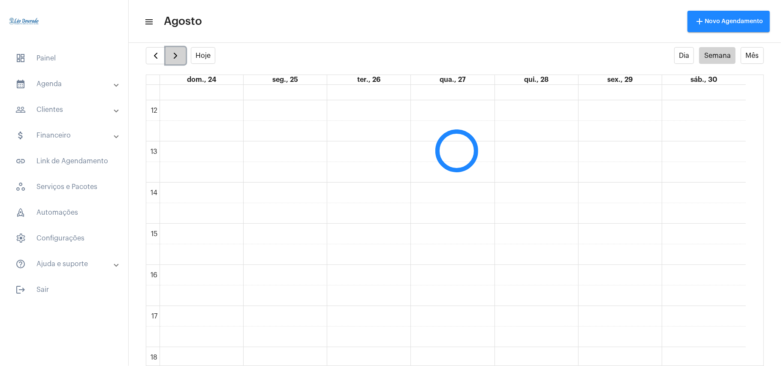
scroll to position [248, 0]
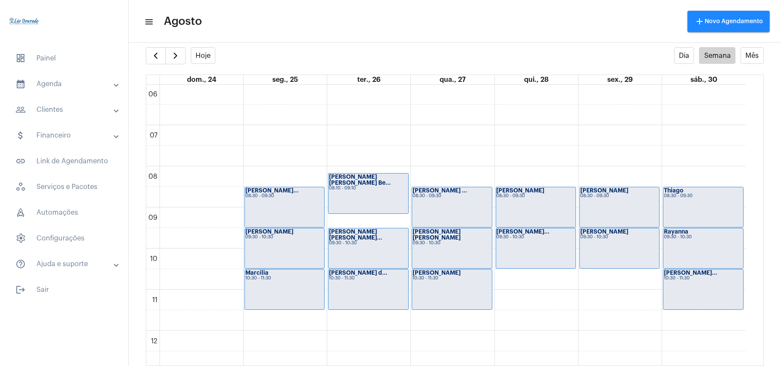
click at [451, 21] on mat-toolbar-row "menu Agosto add Novo Agendamento" at bounding box center [455, 21] width 653 height 27
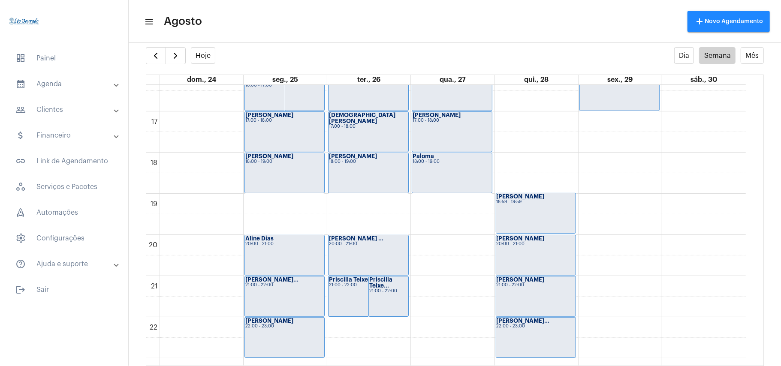
scroll to position [708, 0]
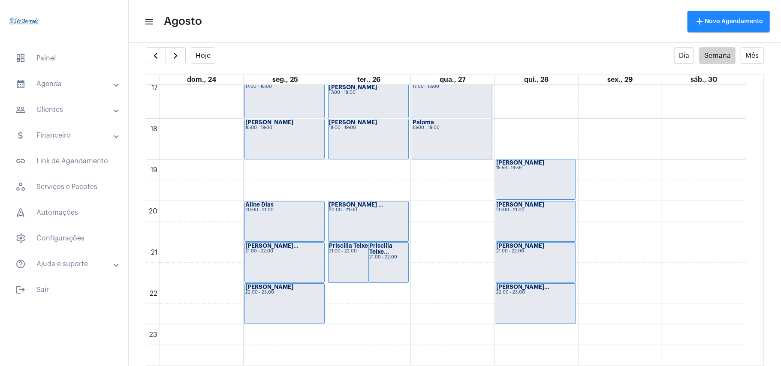
click at [366, 22] on mat-toolbar-row "menu Agosto add Novo Agendamento" at bounding box center [455, 21] width 653 height 27
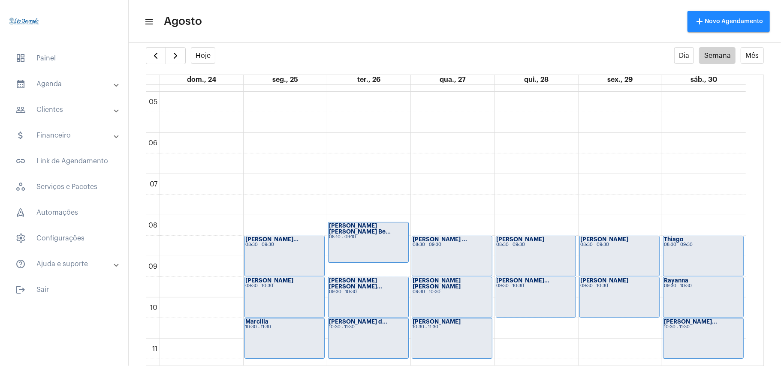
scroll to position [193, 0]
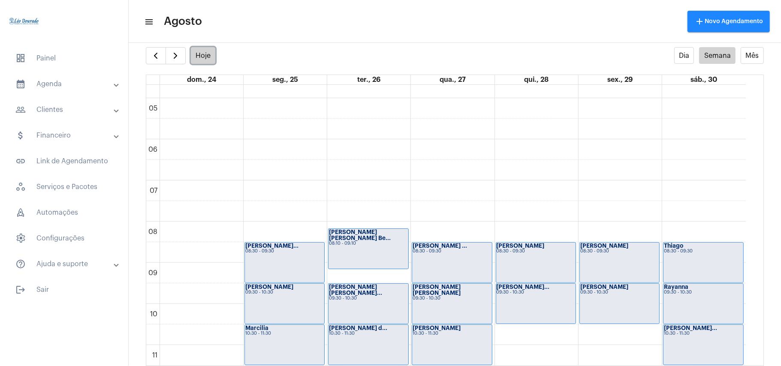
click at [210, 59] on button "Hoje" at bounding box center [203, 55] width 25 height 17
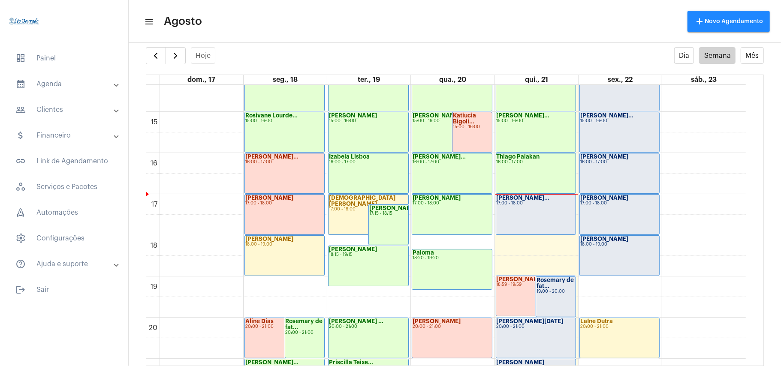
scroll to position [534, 0]
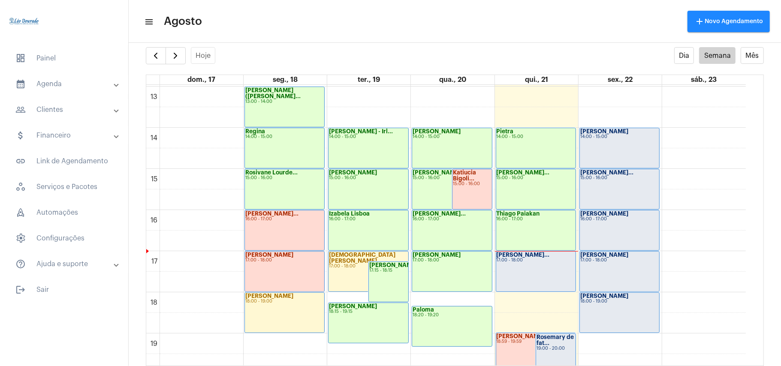
click at [449, 13] on mat-toolbar-row "menu Agosto add Novo Agendamento" at bounding box center [455, 21] width 653 height 27
